Goal: Navigation & Orientation: Find specific page/section

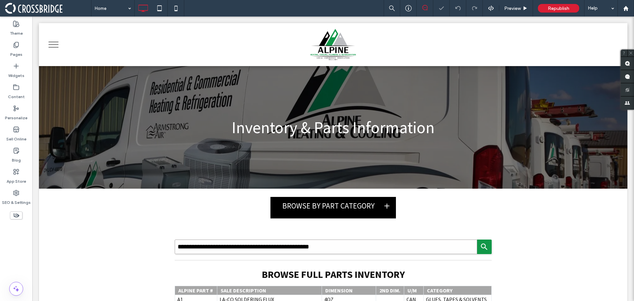
click at [550, 6] on span "Republish" at bounding box center [558, 9] width 21 height 6
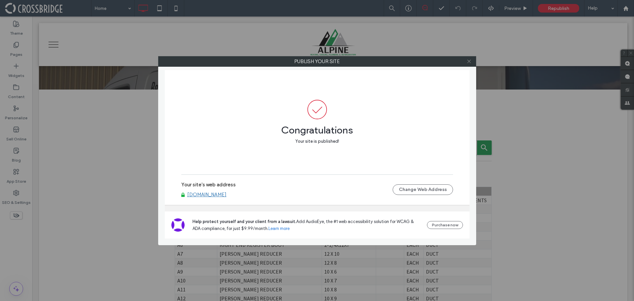
click at [467, 64] on span at bounding box center [469, 61] width 5 height 10
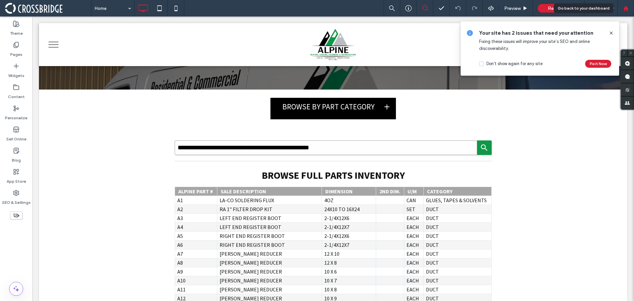
click at [626, 6] on use at bounding box center [625, 8] width 5 height 5
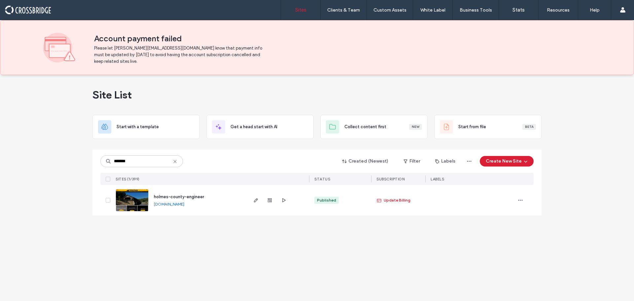
type input "*******"
click at [144, 193] on img at bounding box center [132, 211] width 32 height 45
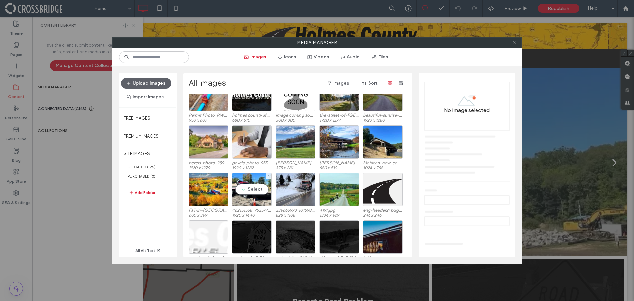
scroll to position [239, 0]
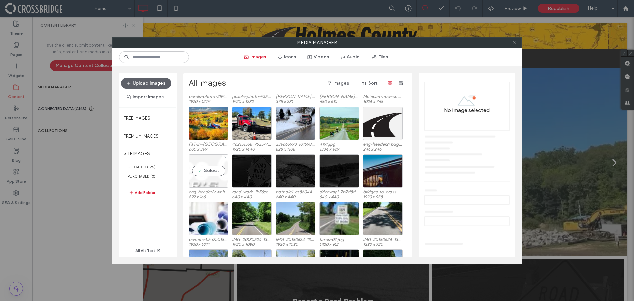
click at [207, 174] on div "Select" at bounding box center [209, 170] width 40 height 33
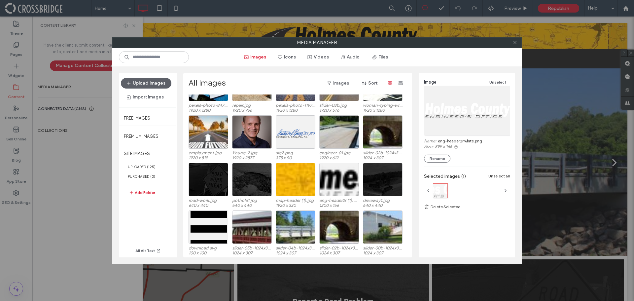
scroll to position [516, 0]
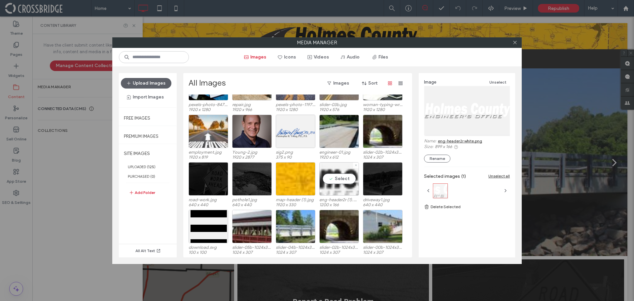
click at [335, 172] on div "Select" at bounding box center [339, 178] width 40 height 33
click at [444, 141] on link "eng-header2r (1).png" at bounding box center [457, 140] width 39 height 5
